Goal: Information Seeking & Learning: Find specific fact

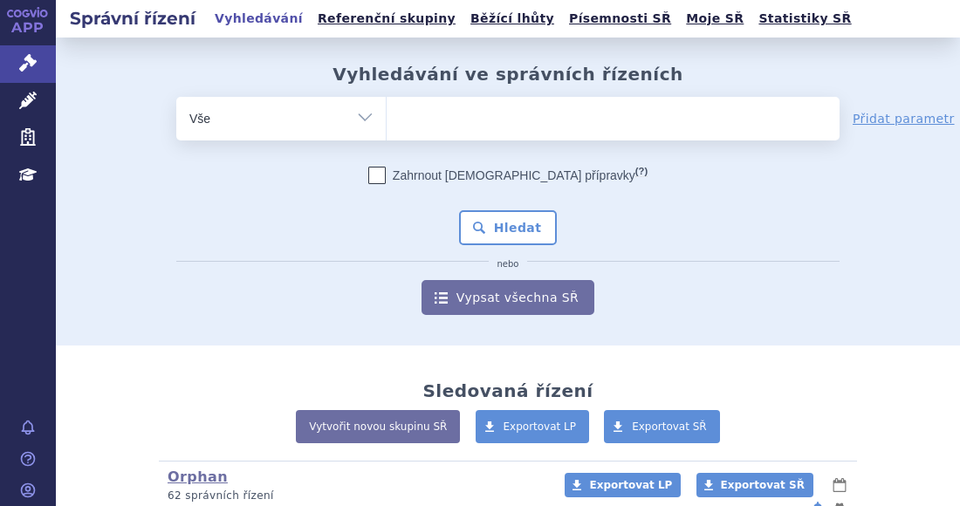
click at [464, 114] on ul at bounding box center [613, 115] width 453 height 37
click at [387, 114] on select at bounding box center [386, 118] width 1 height 44
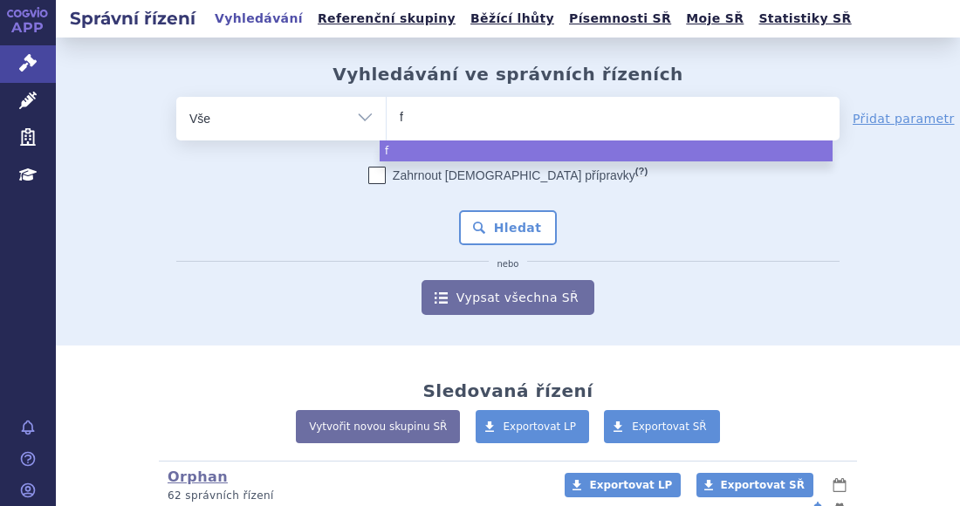
type input "fi"
type input "fil"
type input "fils"
type input "filsu"
type input "filsuv"
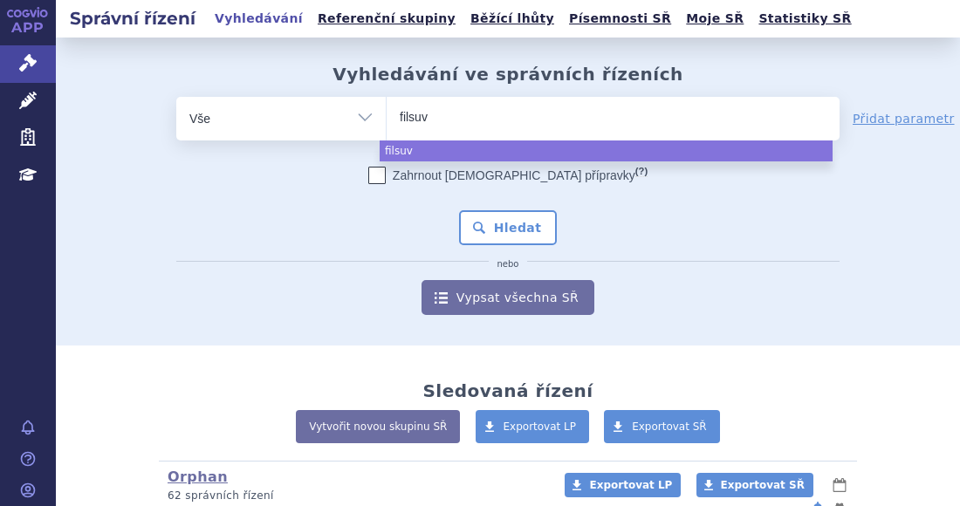
type input "filsuve"
type input "filsuvez"
select select "filsuvez"
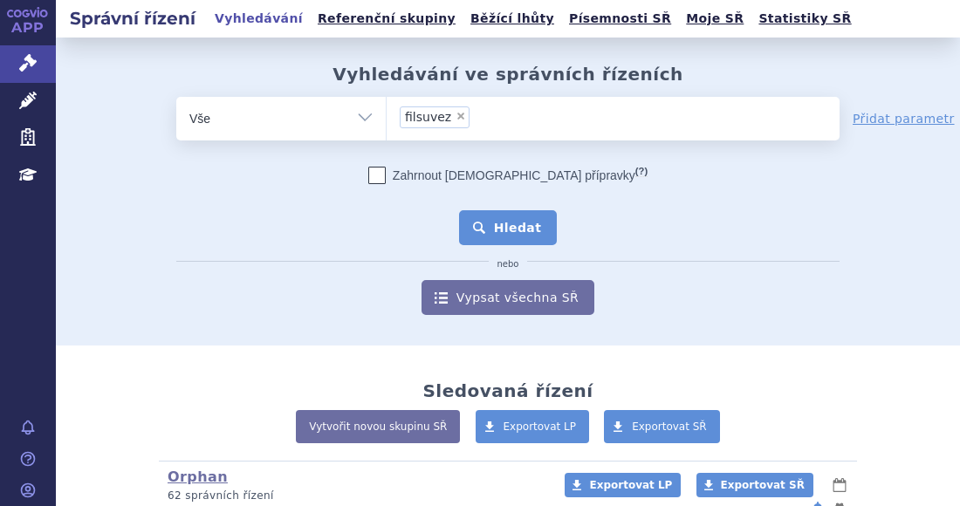
click at [507, 226] on button "Hledat" at bounding box center [508, 227] width 99 height 35
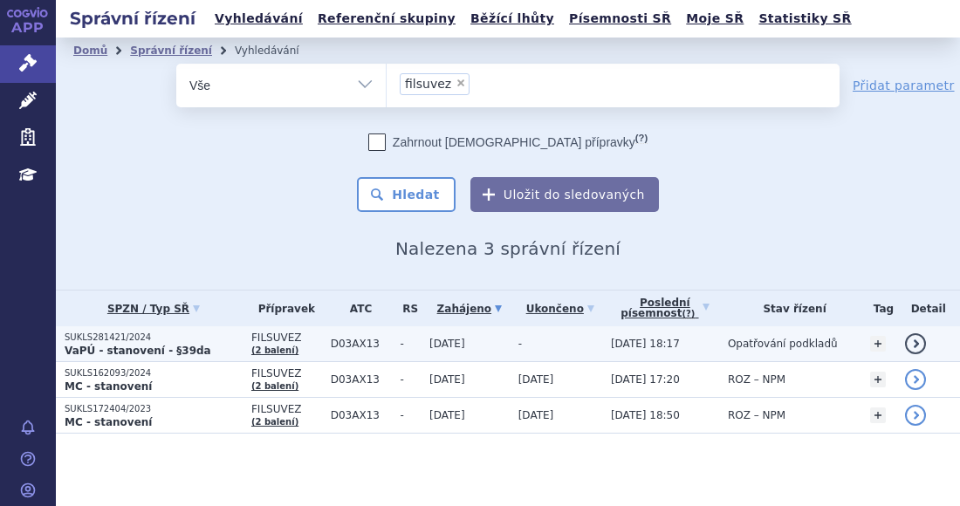
click at [192, 341] on p "SUKLS281421/2024" at bounding box center [154, 338] width 178 height 12
